Goal: Complete application form

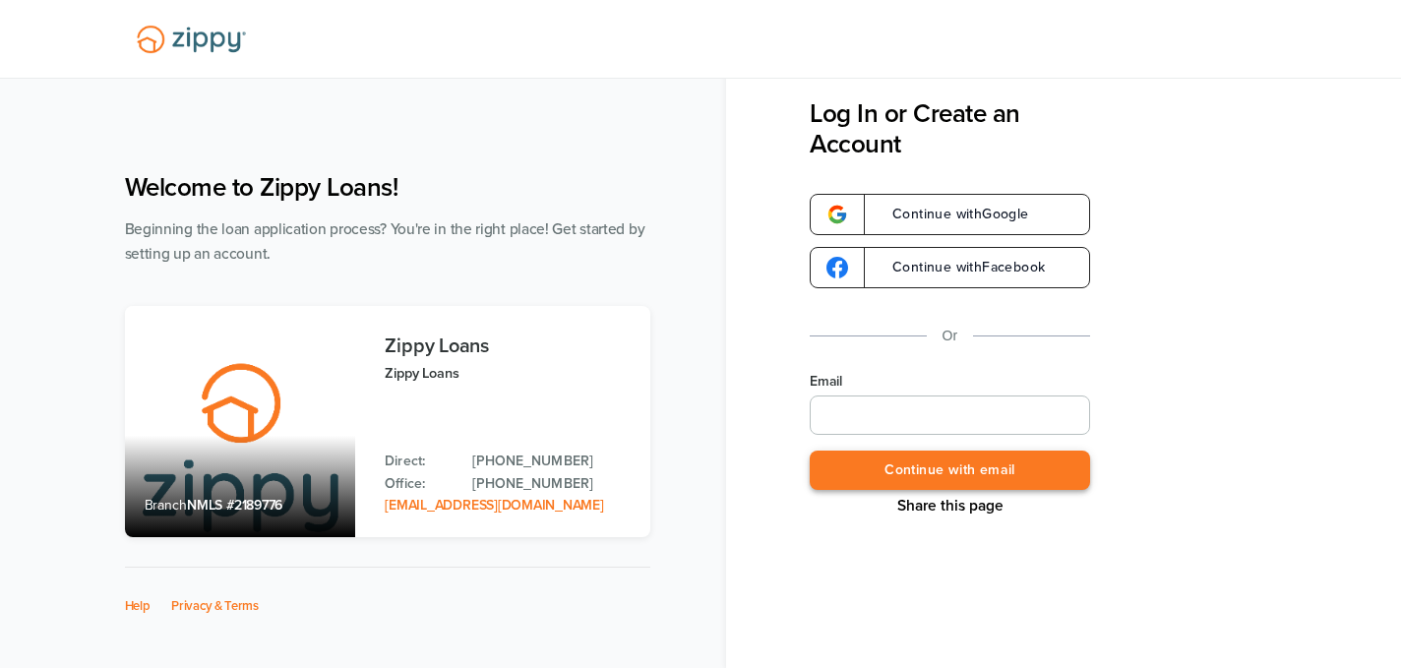
type input "**********"
click at [989, 461] on button "Continue with email" at bounding box center [950, 471] width 280 height 40
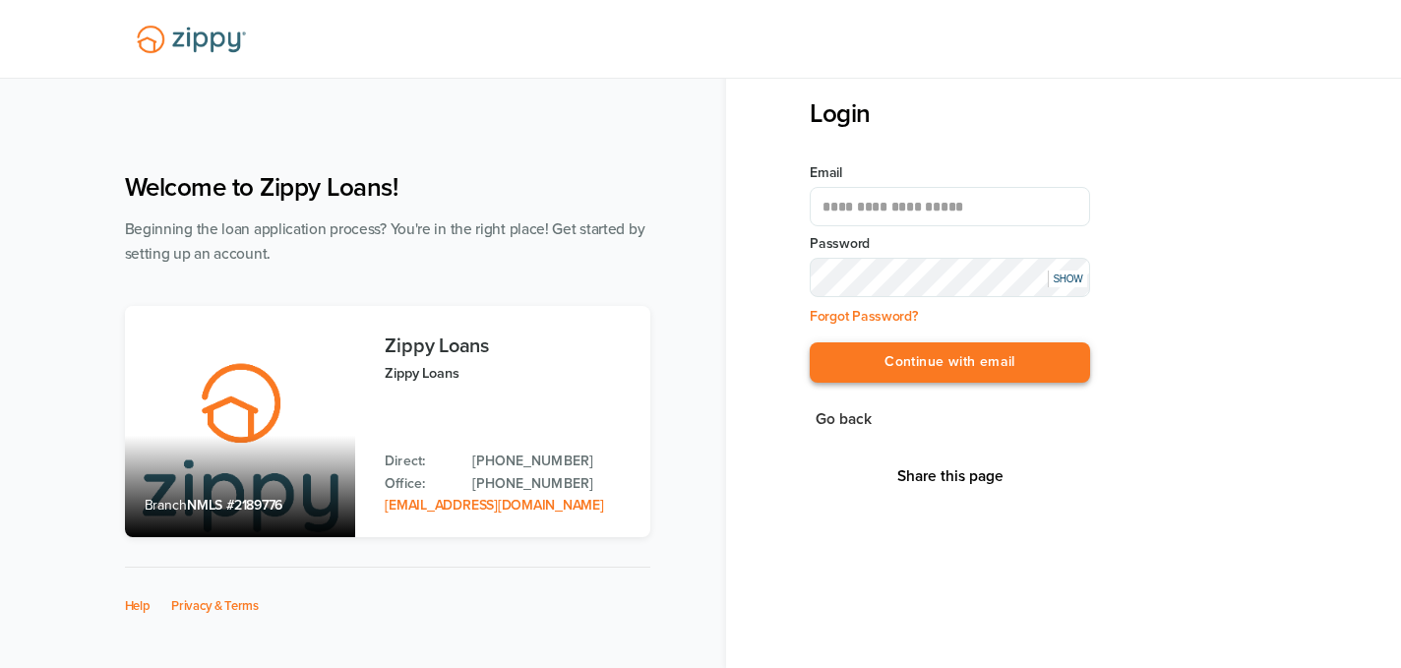
click at [990, 359] on button "Continue with email" at bounding box center [950, 362] width 280 height 40
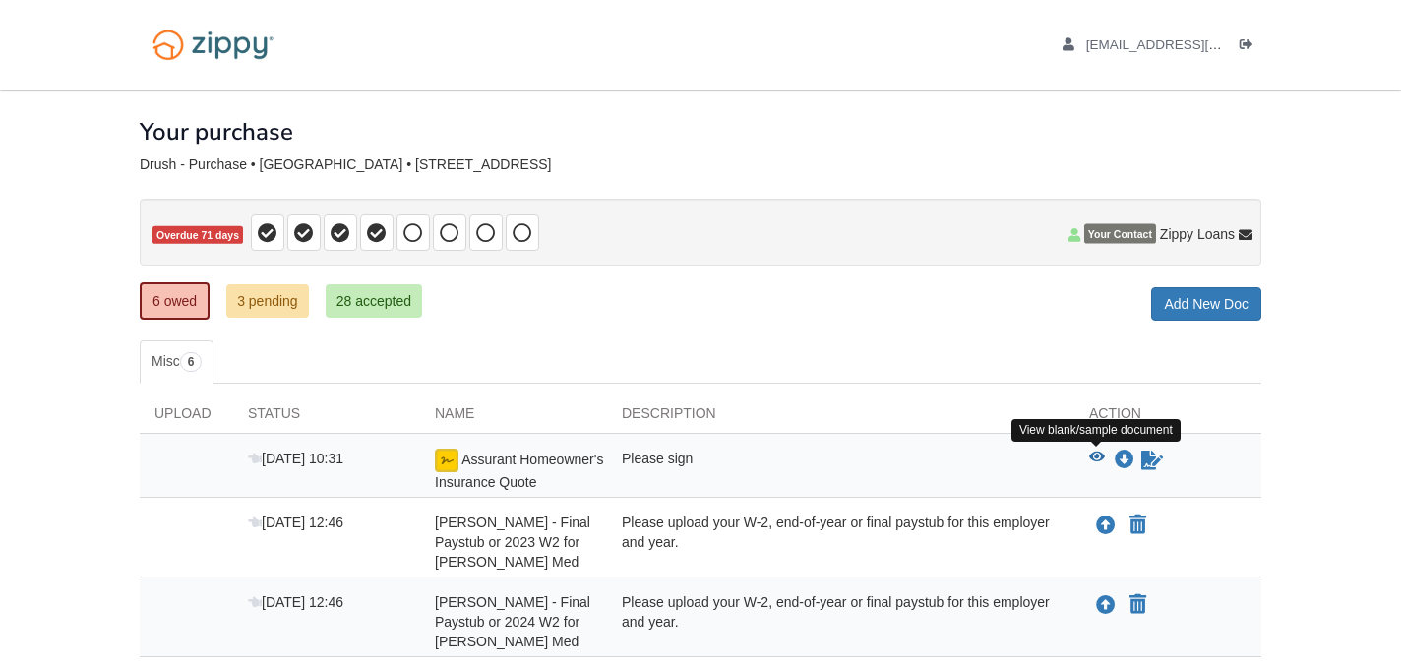
click at [1097, 455] on icon "View Assurant Homeowner's Insurance Quote" at bounding box center [1097, 458] width 16 height 14
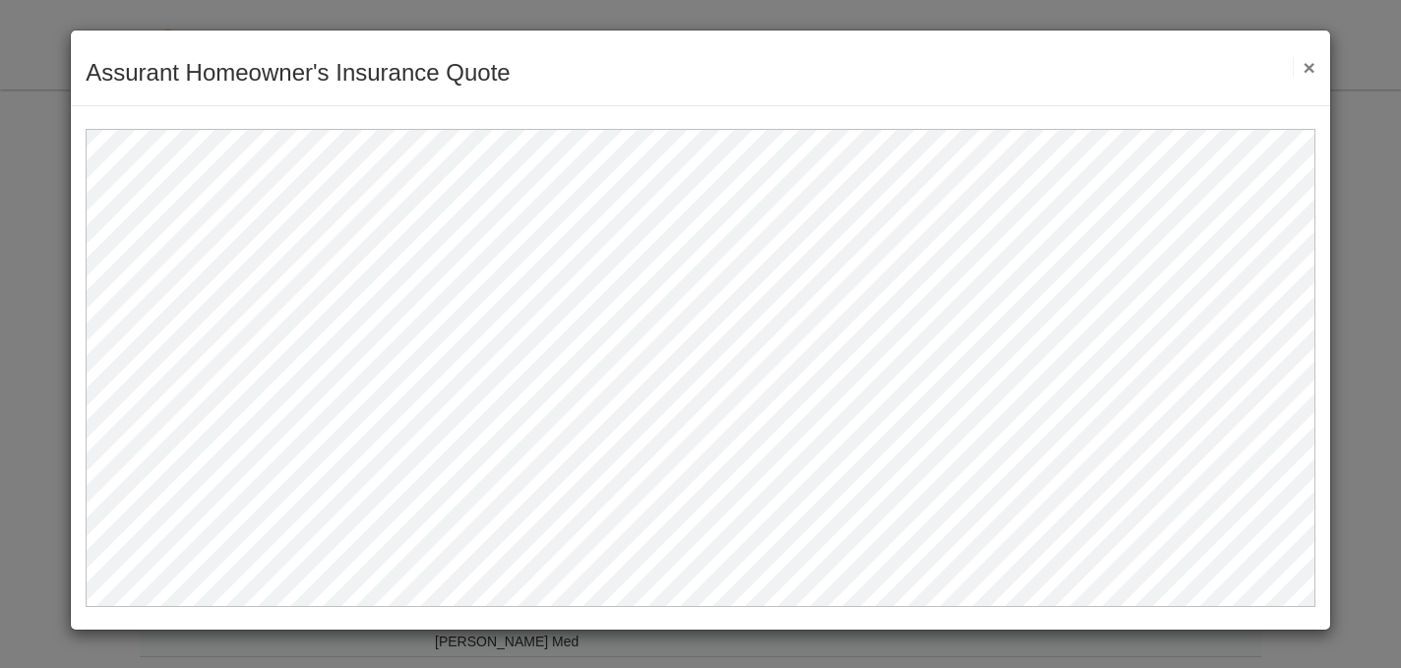
click at [1314, 66] on button "×" at bounding box center [1304, 67] width 23 height 21
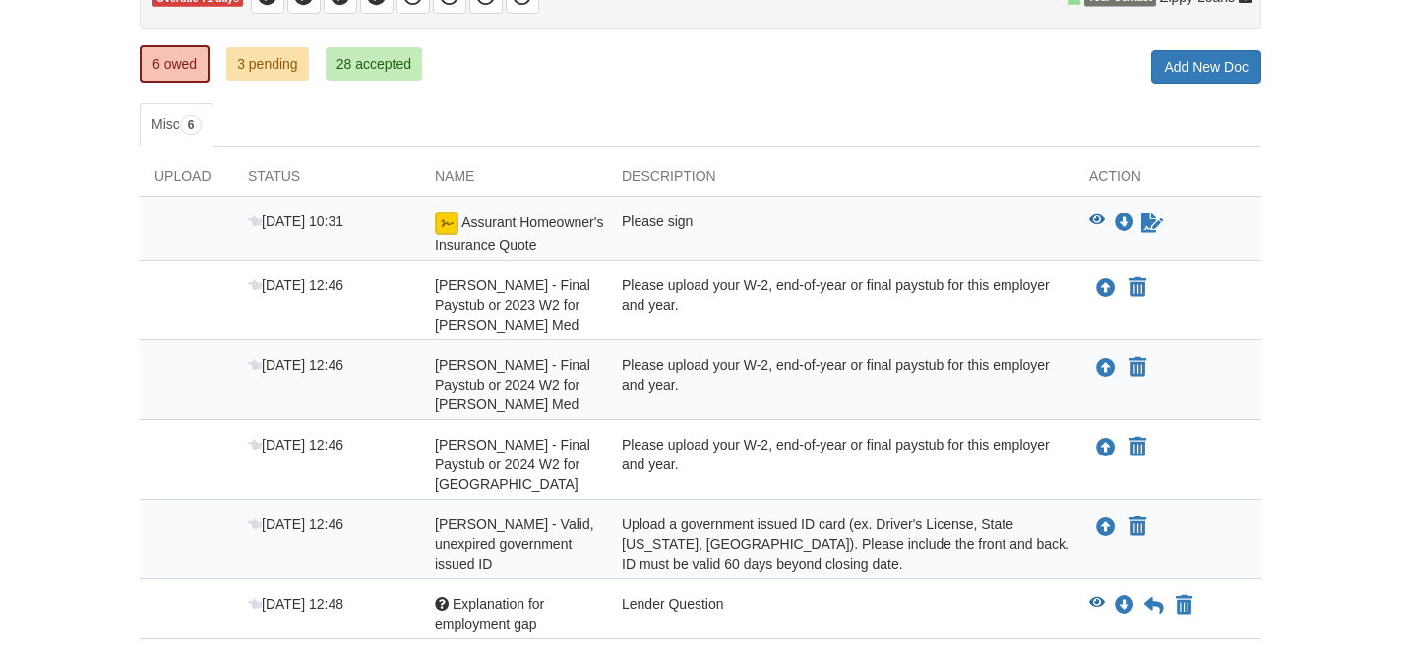
scroll to position [243, 0]
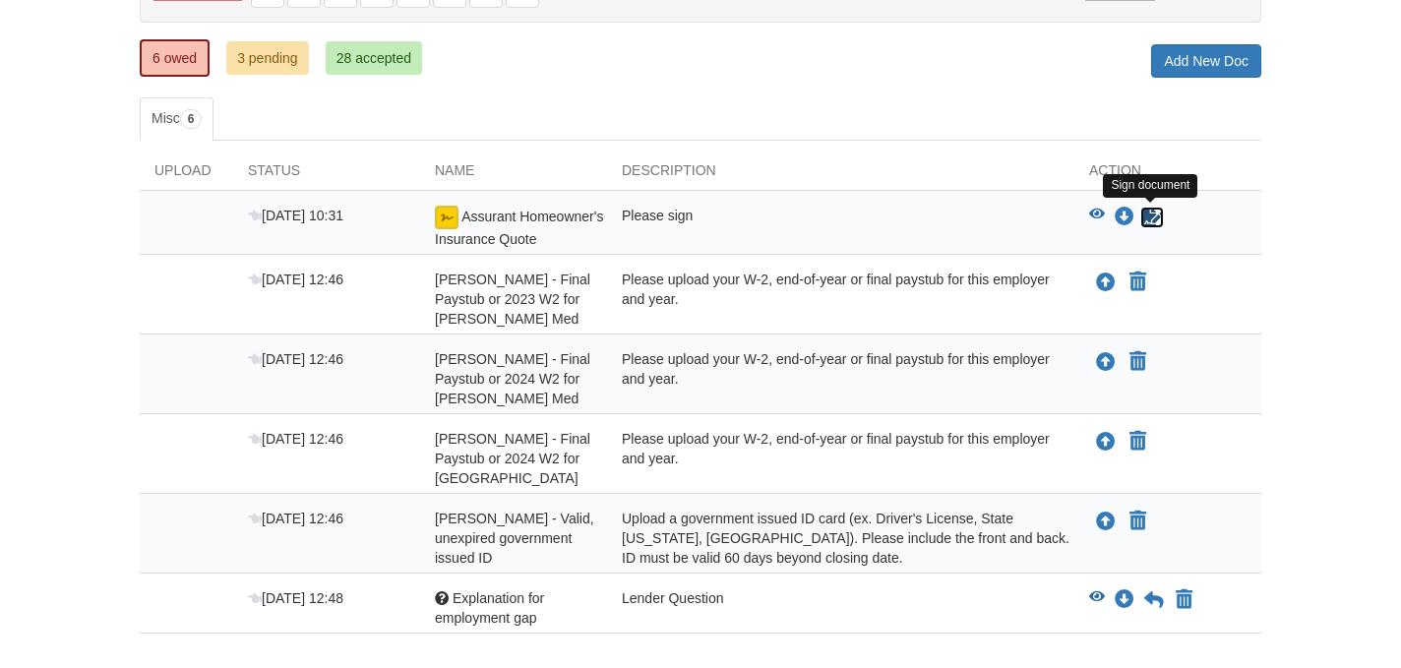
click at [1156, 213] on icon "Sign Form" at bounding box center [1153, 218] width 22 height 20
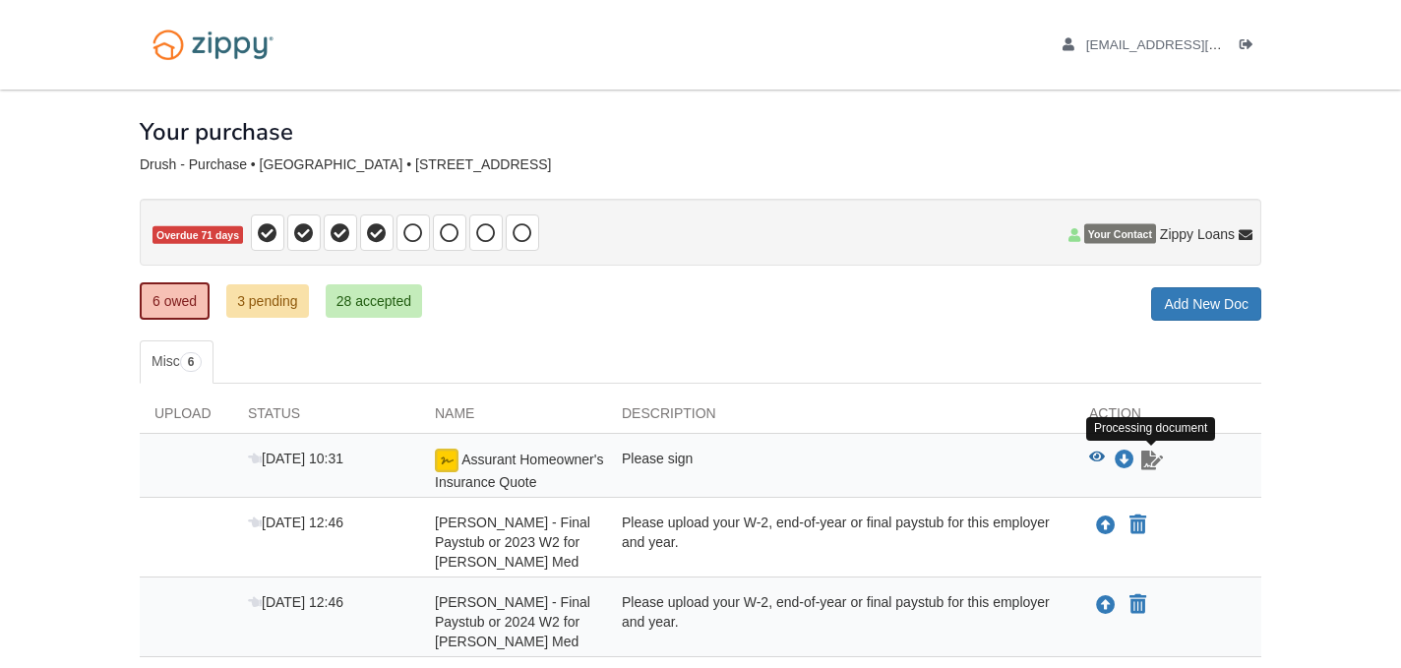
click at [1147, 462] on icon "Waiting for your co-borrower to e-sign" at bounding box center [1153, 461] width 22 height 20
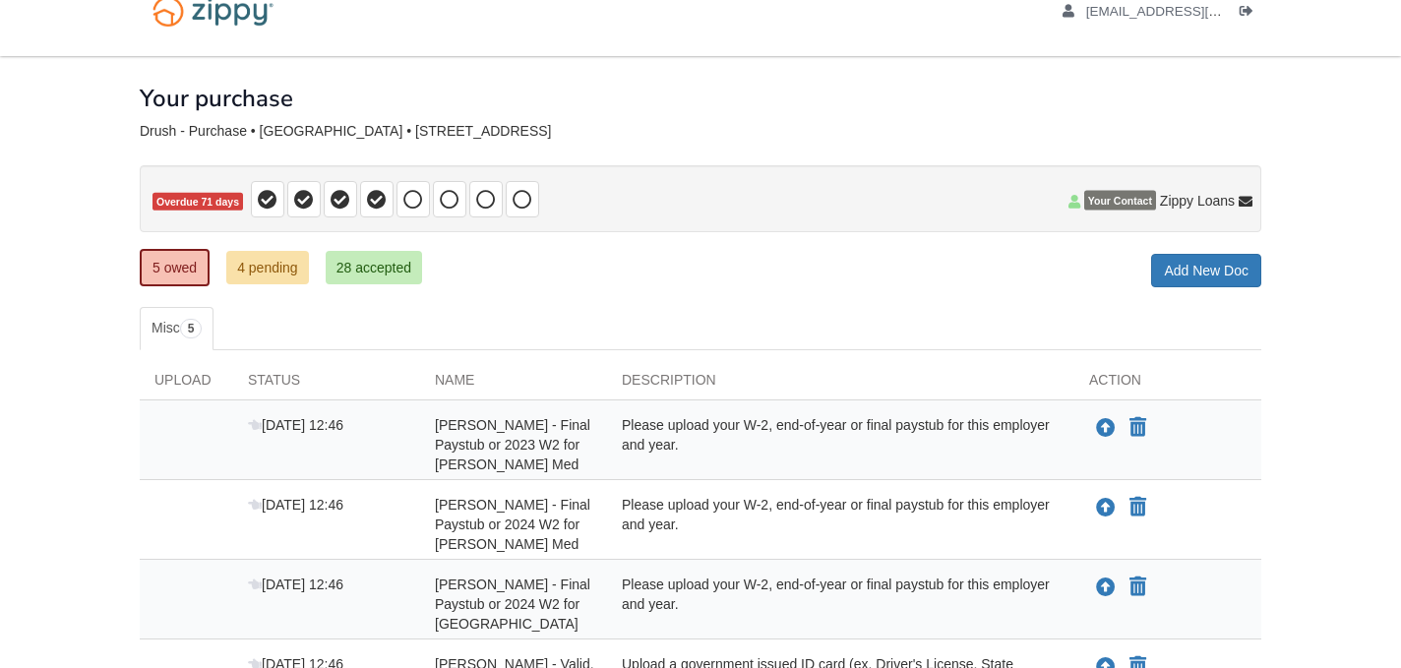
scroll to position [243, 0]
